Goal: Find specific page/section

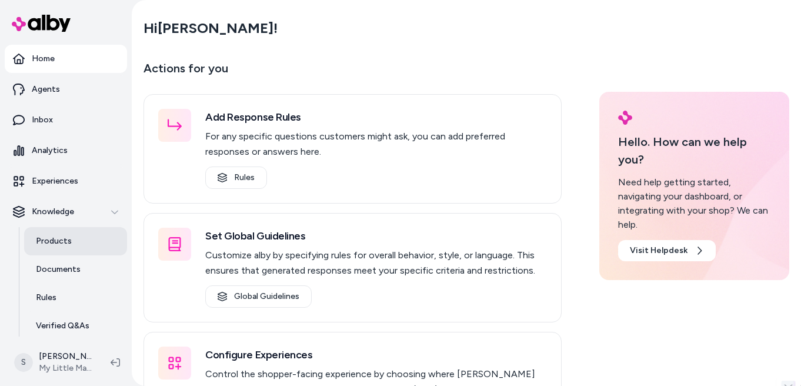
click at [63, 236] on p "Products" at bounding box center [54, 241] width 36 height 12
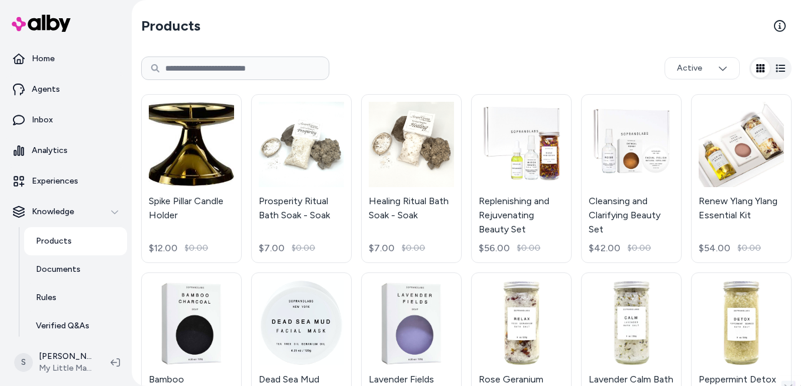
click at [286, 69] on input at bounding box center [235, 68] width 188 height 24
type input "**********"
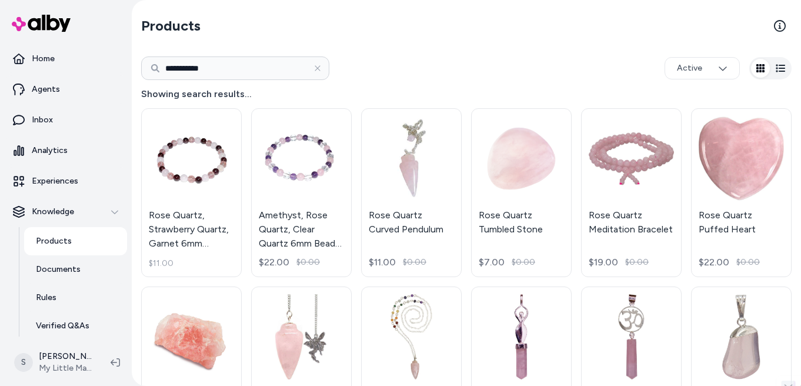
click at [776, 66] on icon "button" at bounding box center [780, 68] width 9 height 9
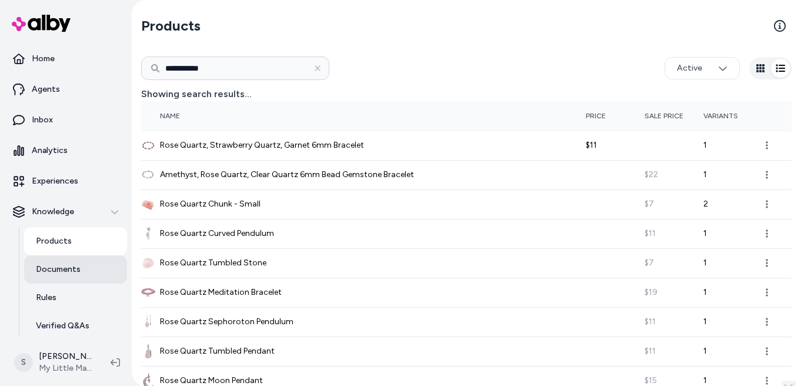
click at [71, 276] on link "Documents" at bounding box center [75, 269] width 103 height 28
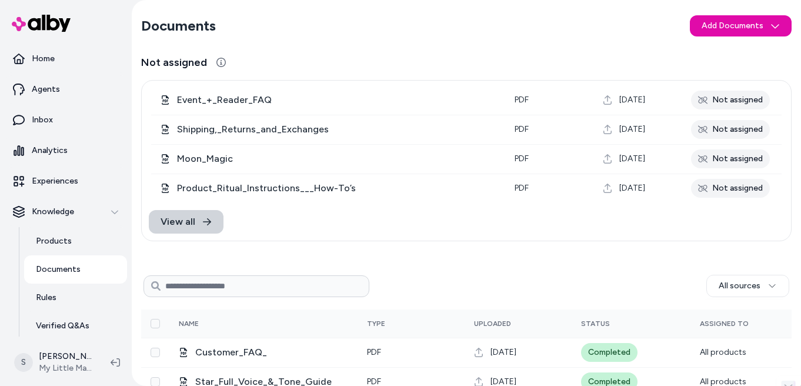
click at [203, 219] on icon at bounding box center [206, 221] width 9 height 9
